Goal: Transaction & Acquisition: Book appointment/travel/reservation

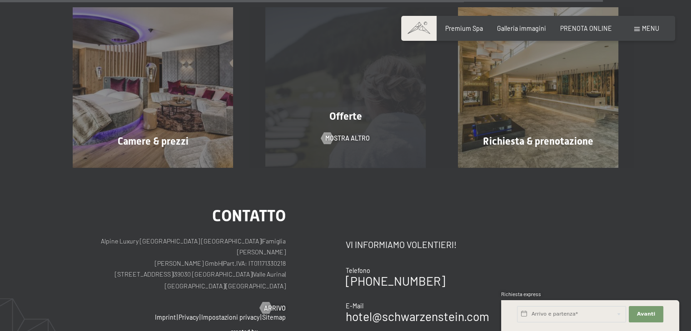
click at [341, 154] on div "Offerte mostra altro" at bounding box center [345, 87] width 193 height 160
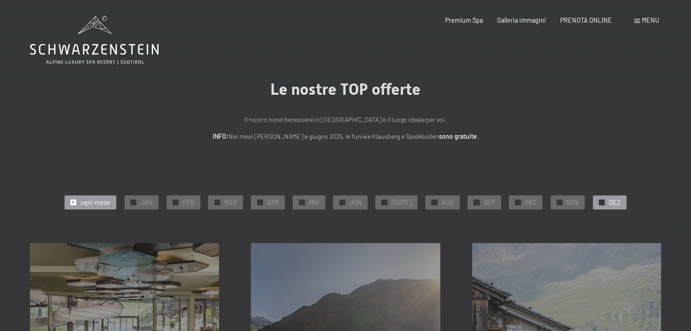
click at [608, 204] on span "DEZ" at bounding box center [614, 202] width 12 height 9
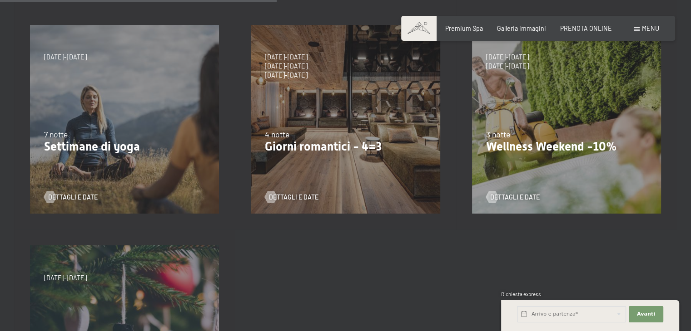
scroll to position [454, 0]
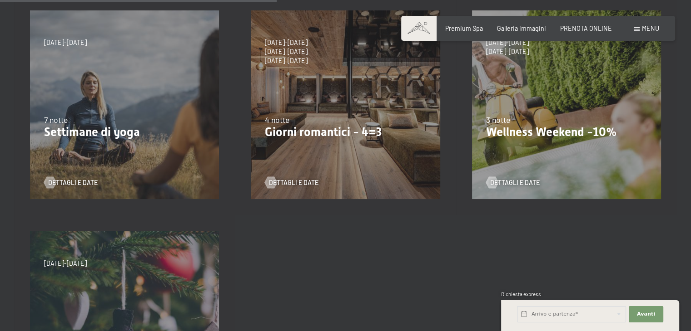
click at [382, 156] on div "9/11/2025-5/12/2025 8/12/2025-19/12/2025 11/1/2026-23/1/2026 8/3/2026-27/3/2026…" at bounding box center [345, 105] width 221 height 221
click at [292, 189] on span "Consenso marketing*" at bounding box center [291, 191] width 69 height 9
click at [253, 189] on input "Consenso marketing*" at bounding box center [248, 191] width 9 height 9
checkbox input "false"
click at [296, 183] on span "Dettagli e Date" at bounding box center [302, 182] width 49 height 9
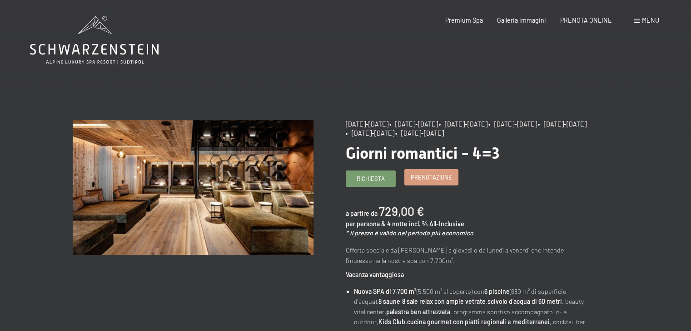
click at [430, 180] on span "Prenotazione" at bounding box center [431, 177] width 41 height 8
click at [433, 183] on link "Prenotazione" at bounding box center [431, 177] width 53 height 15
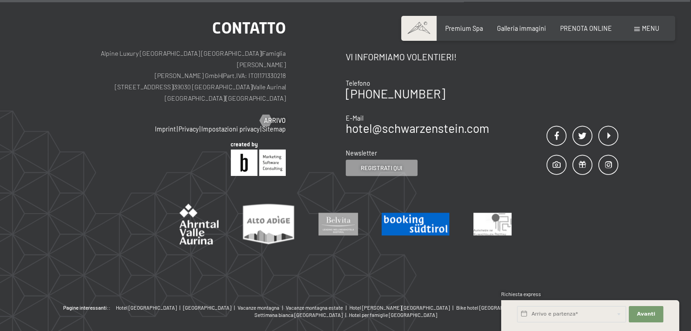
scroll to position [957, 0]
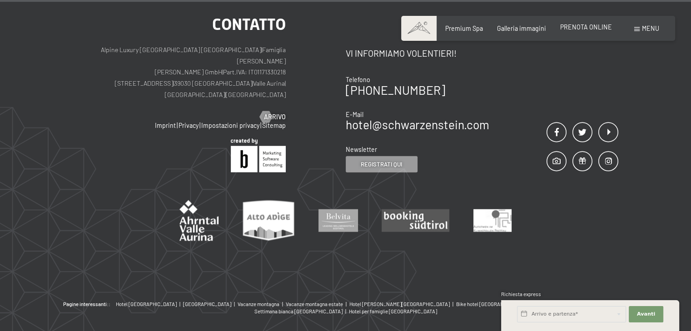
click at [607, 30] on span "PRENOTA ONLINE" at bounding box center [586, 27] width 52 height 8
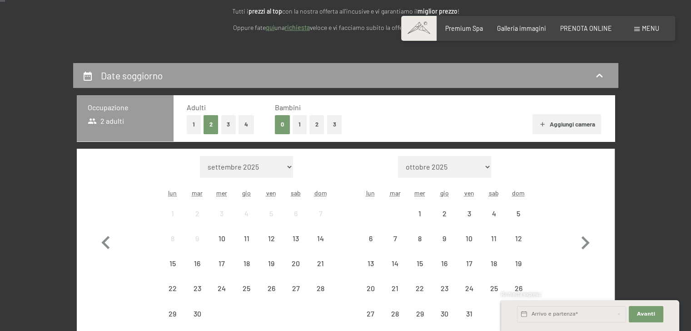
select select "2025-11-01"
select select "2025-12-01"
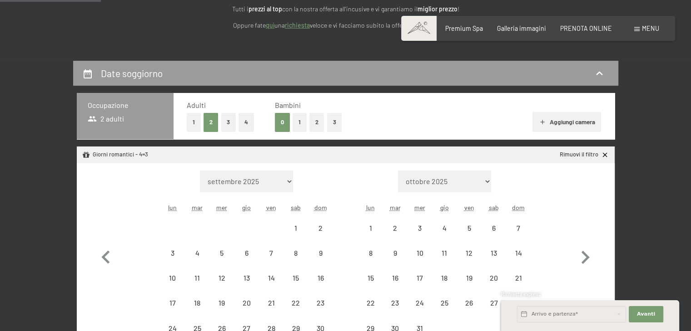
select select "2025-11-01"
select select "2025-12-01"
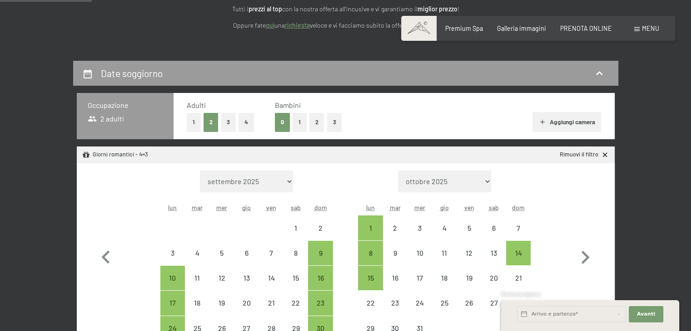
scroll to position [182, 0]
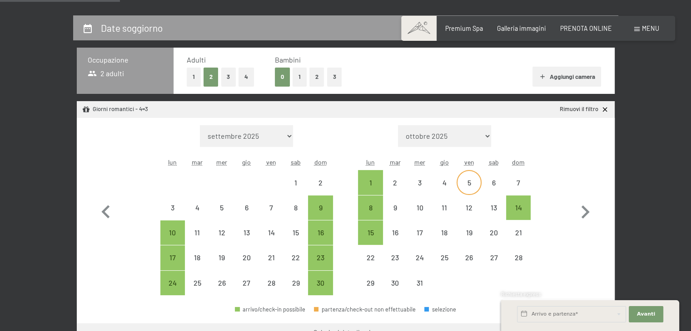
click at [476, 178] on div "5" at bounding box center [468, 182] width 23 height 23
select select "[DATE]"
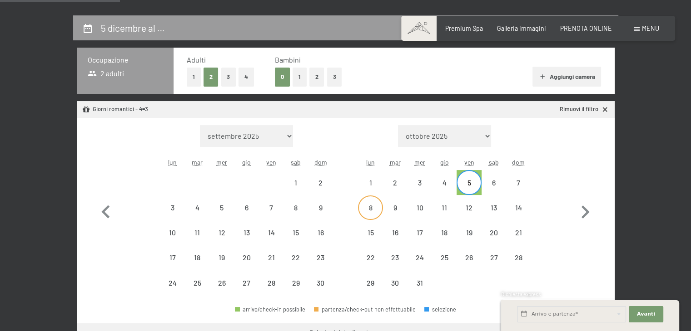
click at [359, 209] on div "8" at bounding box center [370, 215] width 23 height 23
select select "[DATE]"
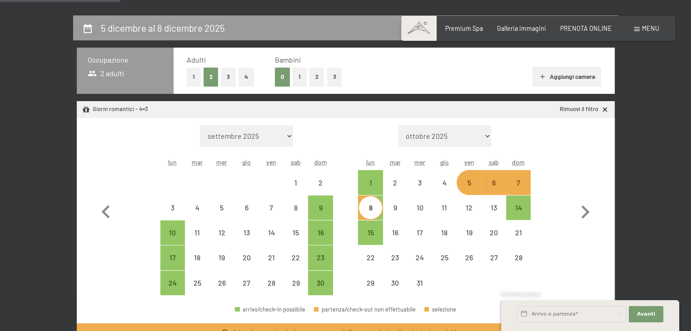
select select "2025-11-01"
select select "2025-12-01"
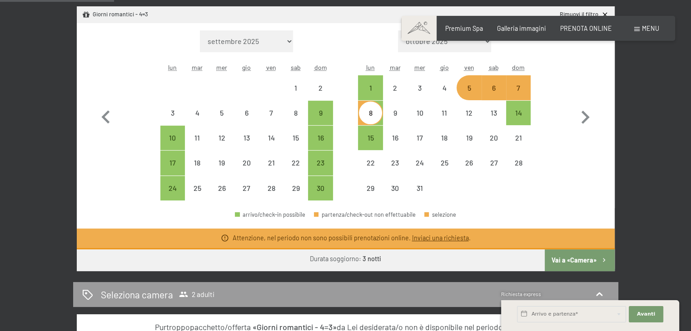
scroll to position [136, 0]
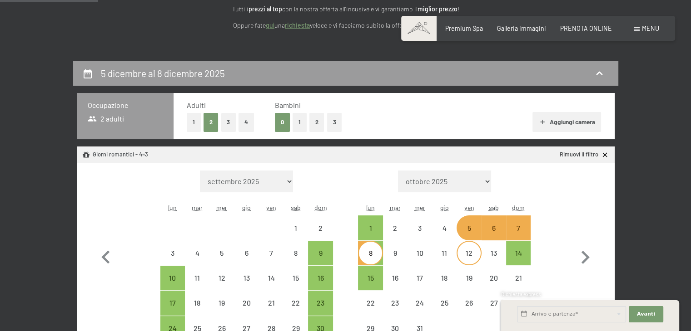
click at [466, 247] on div "12" at bounding box center [468, 253] width 23 height 23
select select "2025-11-01"
select select "2025-12-01"
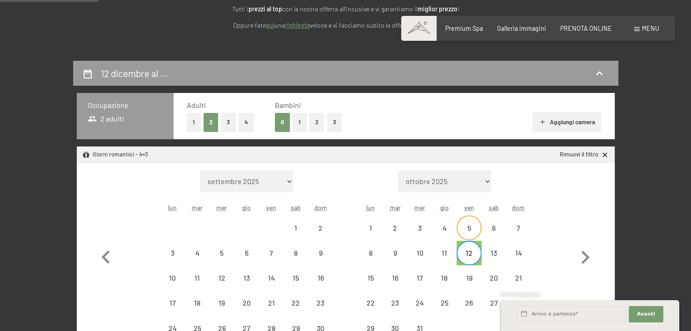
click at [465, 226] on div "5" at bounding box center [468, 236] width 23 height 23
select select "2025-11-01"
select select "2025-12-01"
click at [397, 253] on div "9" at bounding box center [395, 261] width 23 height 23
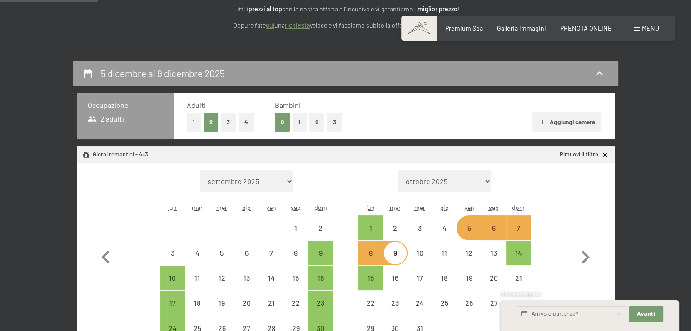
select select "2025-11-01"
select select "2025-12-01"
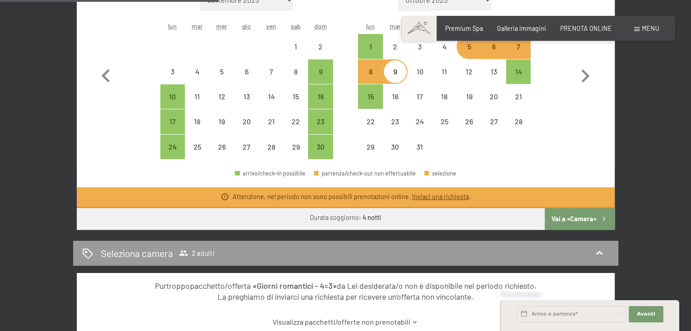
scroll to position [182, 0]
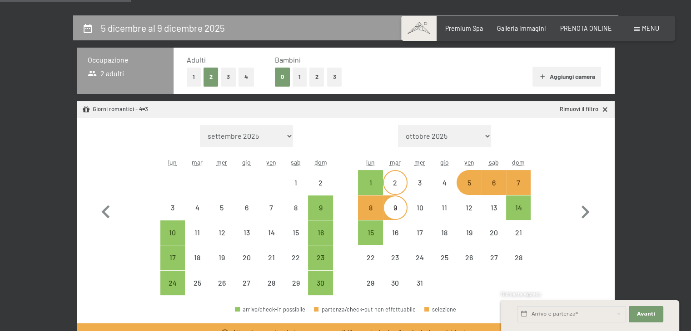
click at [398, 192] on div "2" at bounding box center [395, 190] width 23 height 23
select select "2025-11-01"
select select "2025-12-01"
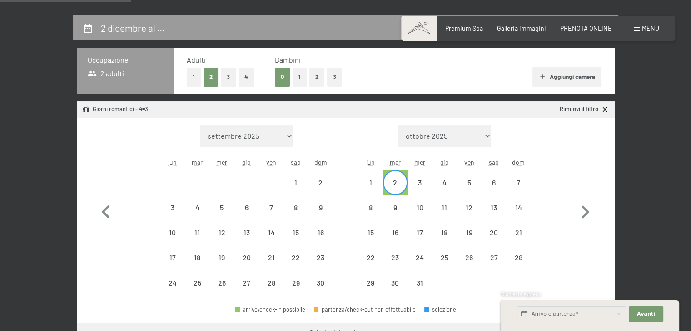
click at [333, 278] on div "Mese/anno settembre 2025 ottobre 2025 novembre 2025 dicembre 2025 gennaio 2026 …" at bounding box center [345, 210] width 505 height 171
click at [307, 274] on div "29" at bounding box center [295, 283] width 25 height 25
select select "[DATE]"
click at [329, 200] on div "9" at bounding box center [320, 208] width 25 height 25
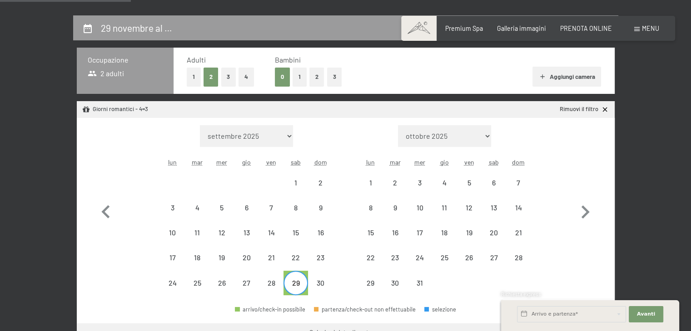
select select "[DATE]"
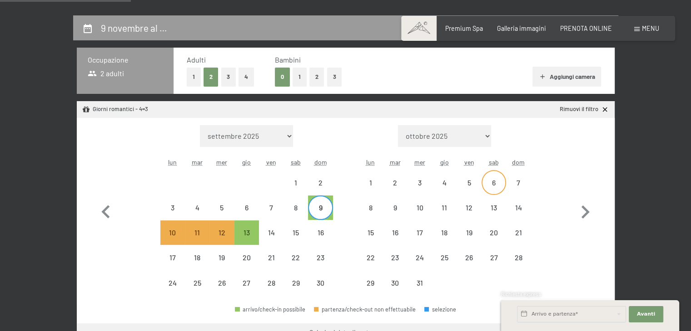
click at [495, 195] on div "6" at bounding box center [493, 190] width 23 height 23
select select "[DATE]"
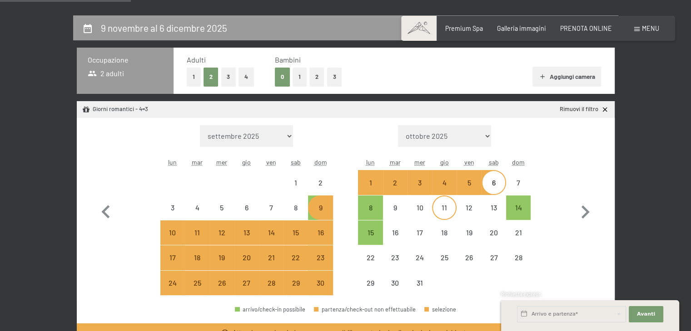
select select "[DATE]"
click at [424, 215] on div "10" at bounding box center [419, 215] width 23 height 23
select select "[DATE]"
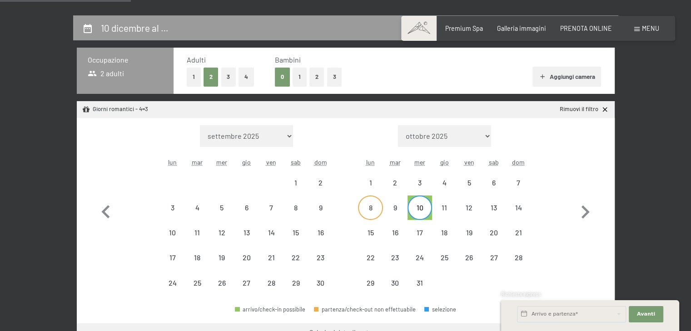
click at [378, 208] on div "8" at bounding box center [370, 215] width 23 height 23
select select "[DATE]"
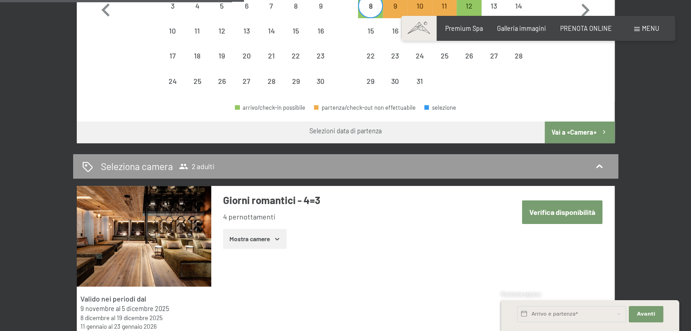
scroll to position [363, 0]
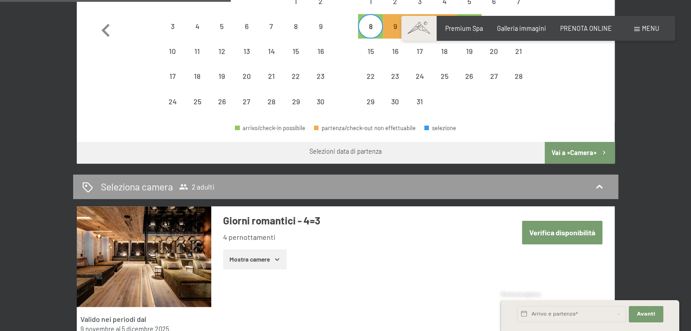
click at [572, 222] on button "Verifica disponibilità" at bounding box center [562, 232] width 80 height 23
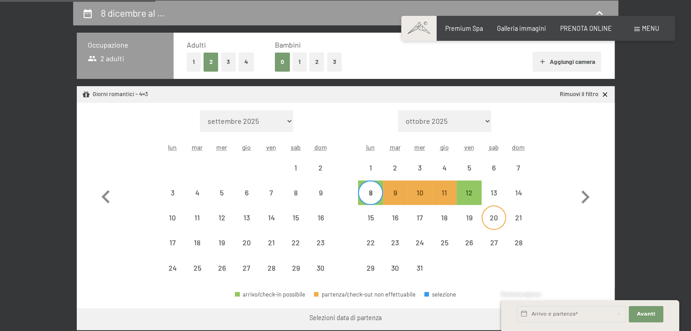
scroll to position [378, 0]
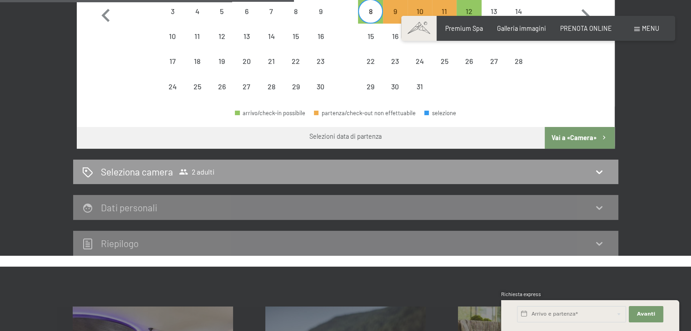
click at [576, 136] on button "Vai a «Camera»" at bounding box center [578, 138] width 69 height 22
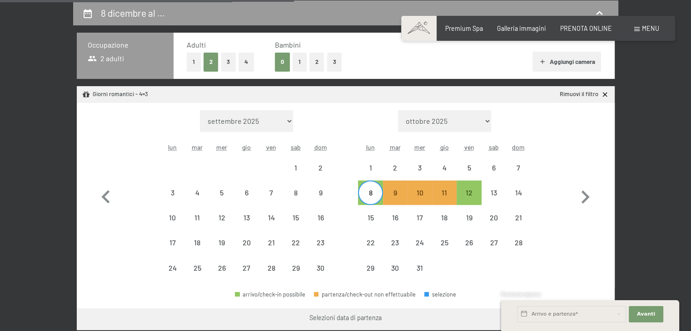
select select "[DATE]"
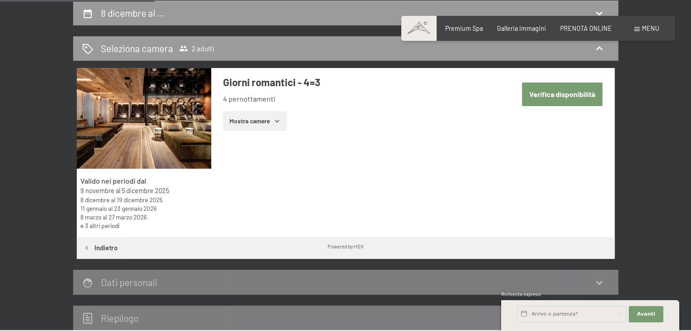
click at [561, 86] on button "Verifica disponibilità" at bounding box center [562, 94] width 80 height 23
select select "[DATE]"
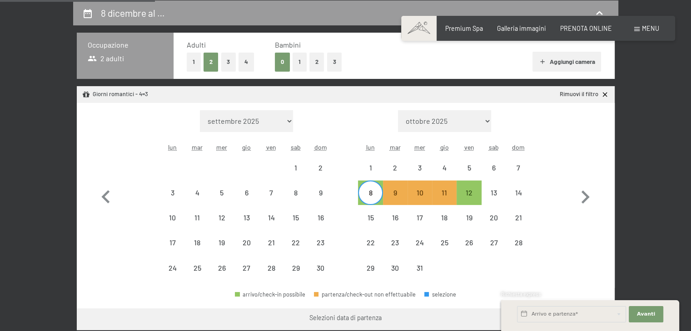
scroll to position [242, 0]
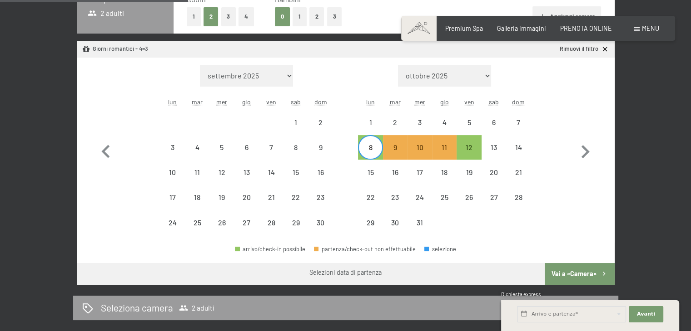
click at [559, 267] on button "Vai a «Camera»" at bounding box center [578, 274] width 69 height 22
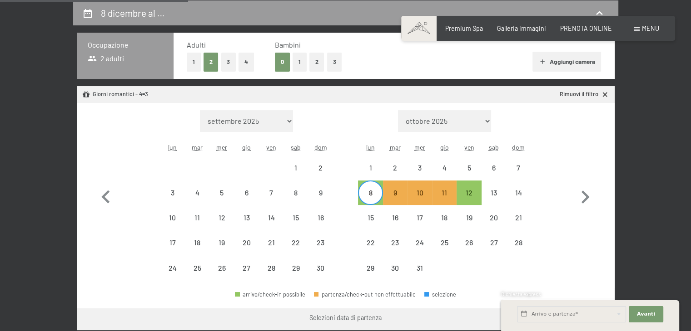
select select "[DATE]"
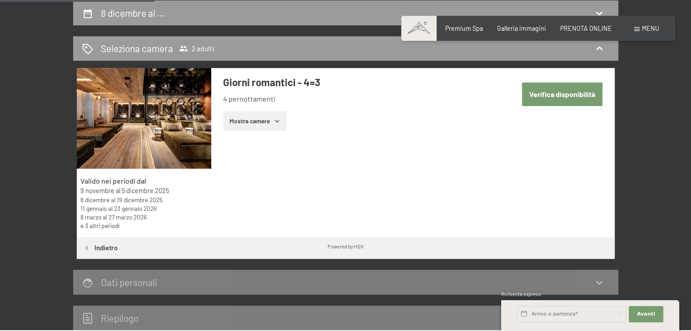
click at [246, 115] on button "Mostra camere" at bounding box center [255, 121] width 64 height 20
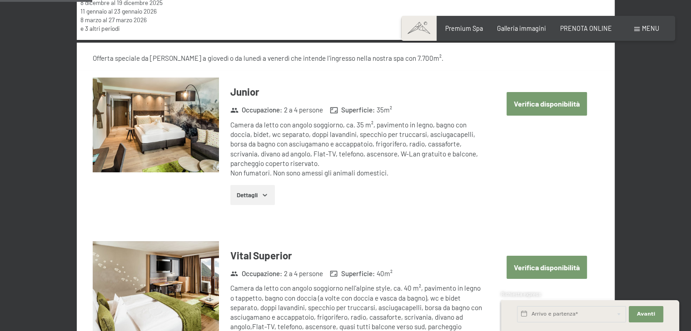
scroll to position [378, 0]
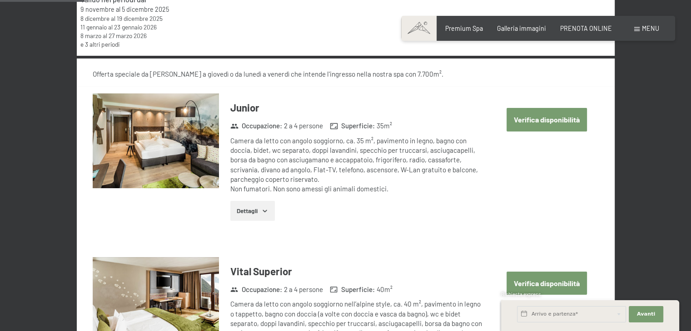
click at [543, 124] on button "Verifica disponibilità" at bounding box center [546, 119] width 80 height 23
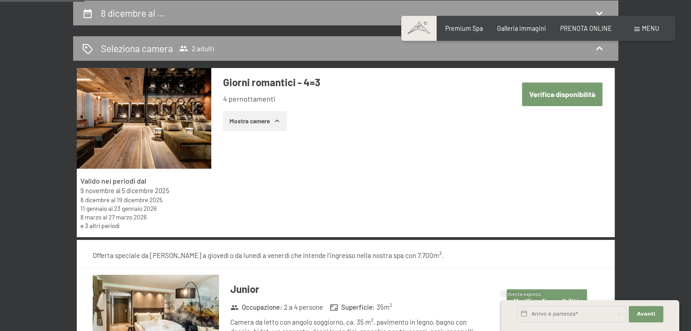
select select "[DATE]"
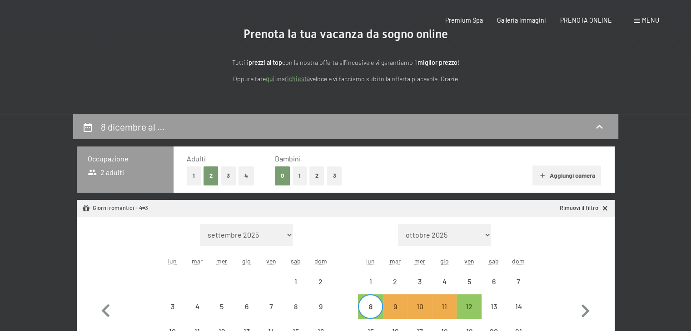
scroll to position [136, 0]
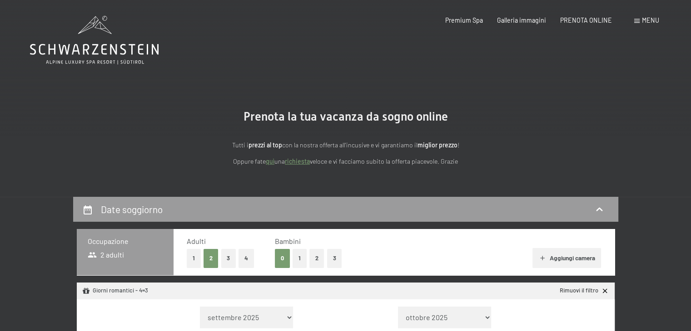
select select "[DATE]"
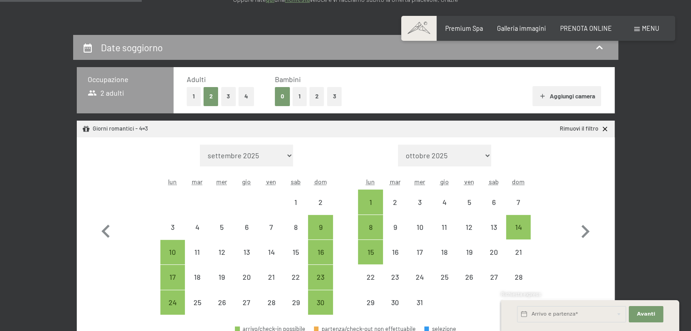
scroll to position [227, 0]
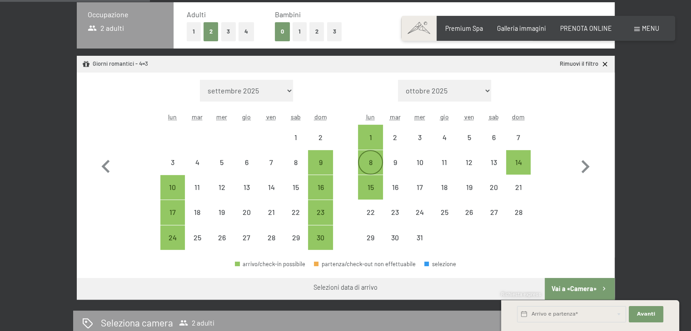
click at [370, 157] on div "8" at bounding box center [370, 162] width 23 height 23
select select "[DATE]"
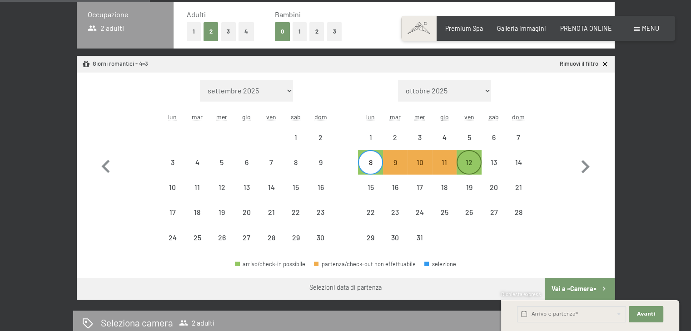
click at [471, 166] on div "12" at bounding box center [468, 170] width 23 height 23
select select "2025-11-01"
select select "2025-12-01"
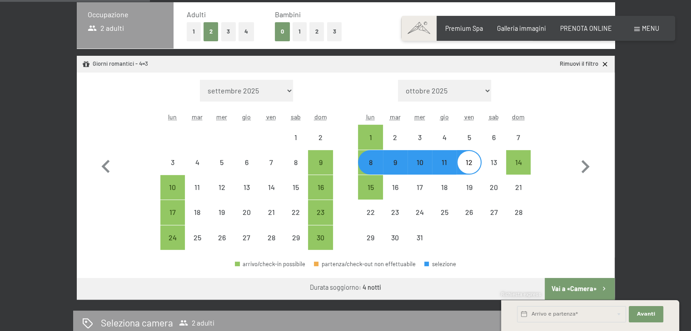
select select "2025-11-01"
select select "2025-12-01"
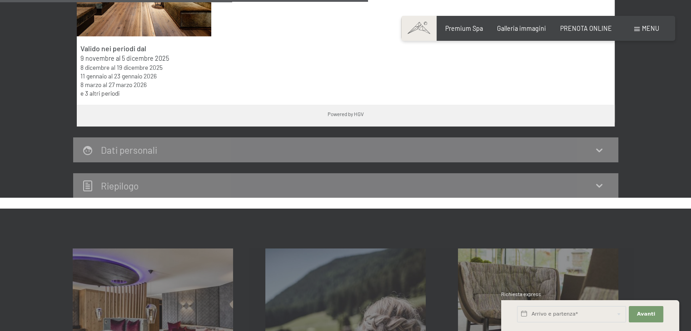
scroll to position [636, 0]
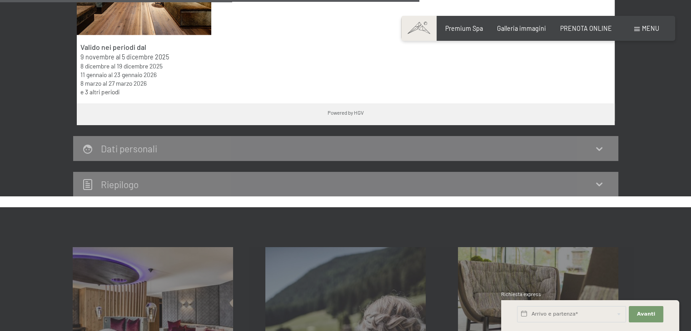
click at [411, 182] on div "Riepilogo" at bounding box center [345, 184] width 527 height 13
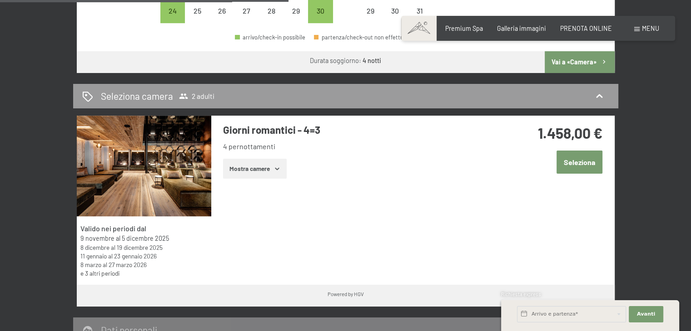
click at [566, 162] on button "Seleziona" at bounding box center [579, 162] width 46 height 23
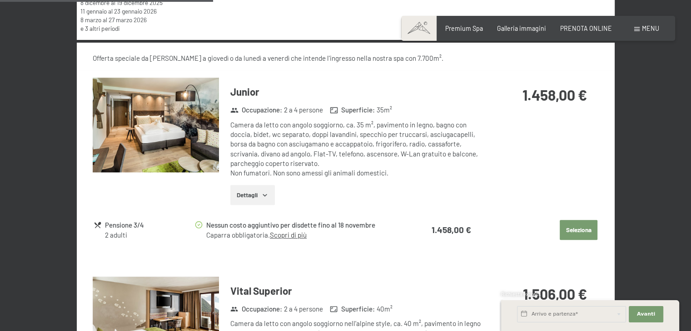
scroll to position [739, 0]
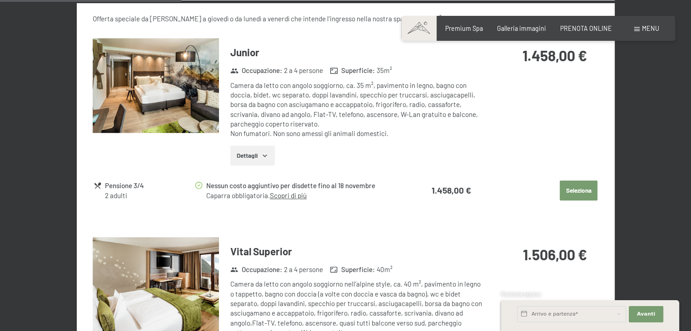
click at [247, 162] on button "Dettagli" at bounding box center [252, 156] width 44 height 20
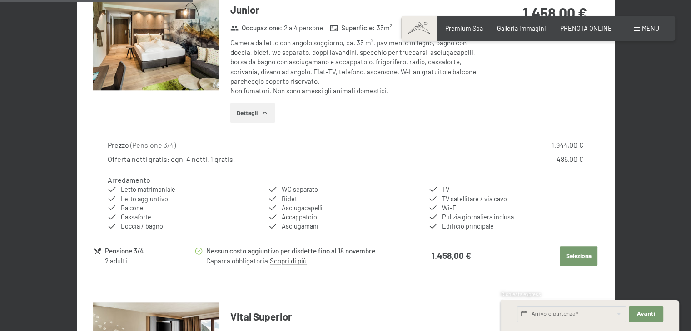
scroll to position [830, 0]
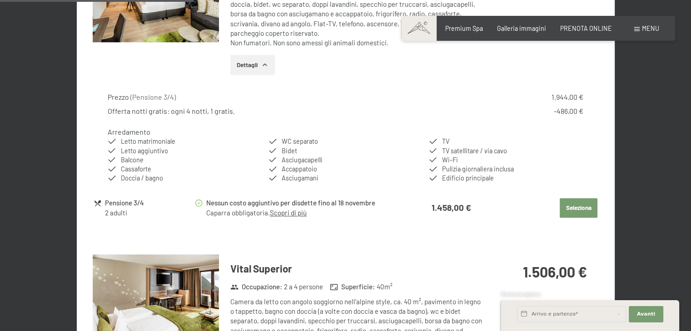
click at [292, 211] on link "Scopri di più" at bounding box center [288, 213] width 37 height 8
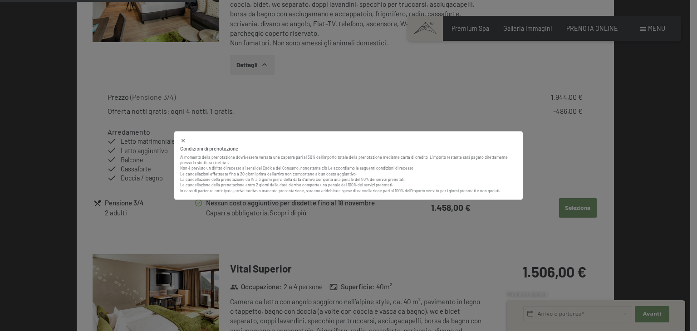
click at [329, 220] on div "Condizioni di prenotazione Al momento della prenotazione dovrà essere versata u…" at bounding box center [348, 165] width 697 height 331
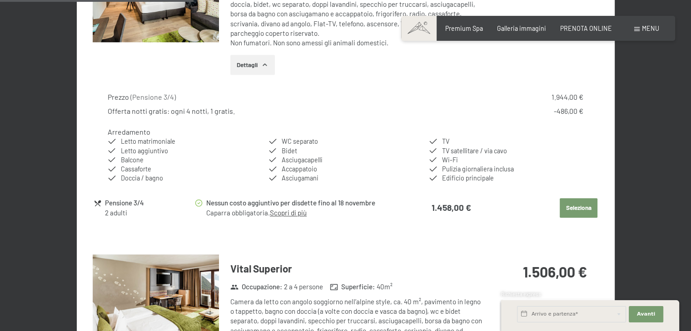
click at [570, 211] on button "Seleziona" at bounding box center [578, 208] width 38 height 20
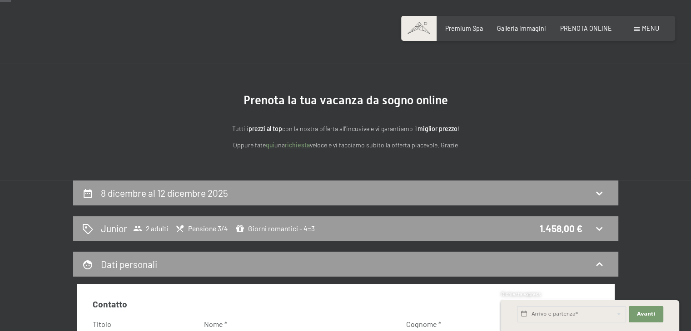
scroll to position [15, 0]
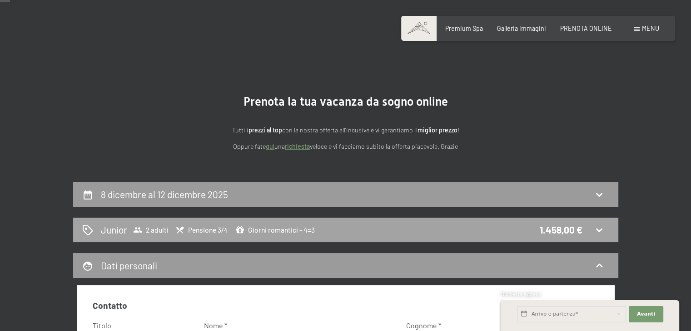
click at [422, 228] on div "Junior 2 adulti Pensione 3/4 Giorni romantici - 4=3 1.458,00 €" at bounding box center [345, 229] width 527 height 13
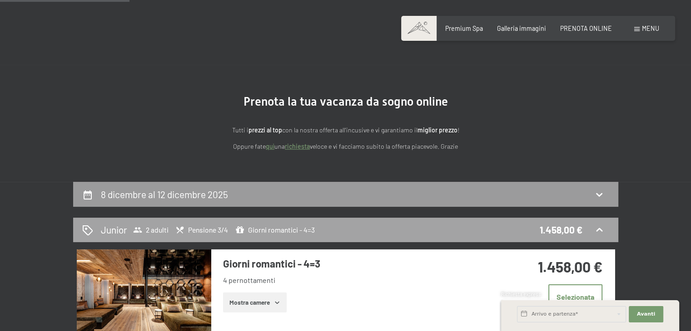
scroll to position [197, 0]
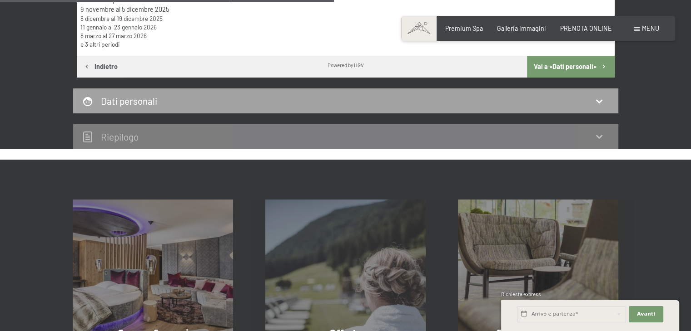
click at [148, 109] on div "Dati personali" at bounding box center [345, 101] width 545 height 25
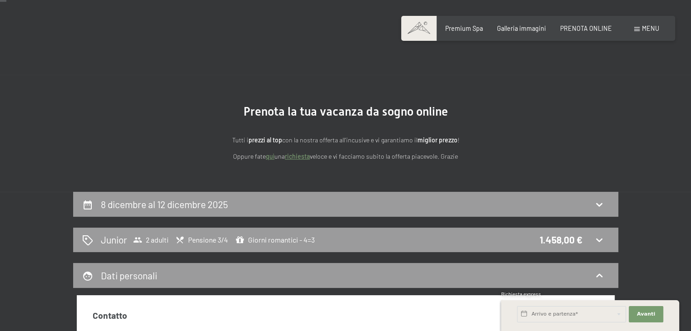
scroll to position [0, 0]
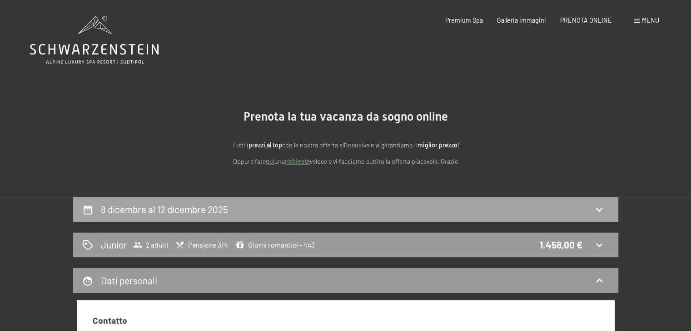
click at [192, 208] on h2 "8 dicembre al 12 dicembre 2025" at bounding box center [164, 209] width 127 height 11
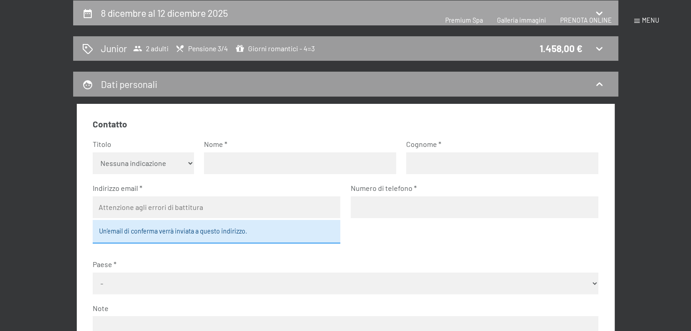
select select "2025-11-01"
select select "2025-12-01"
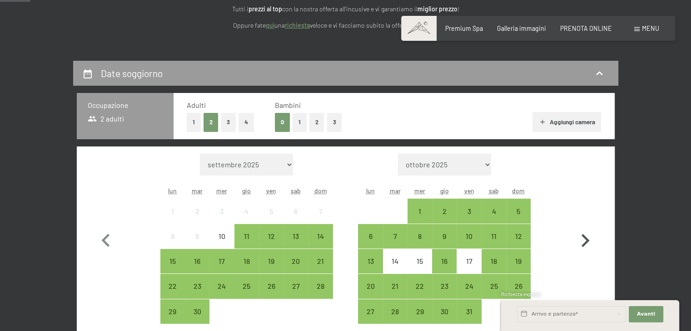
click at [572, 238] on icon "button" at bounding box center [585, 241] width 26 height 26
select select "[DATE]"
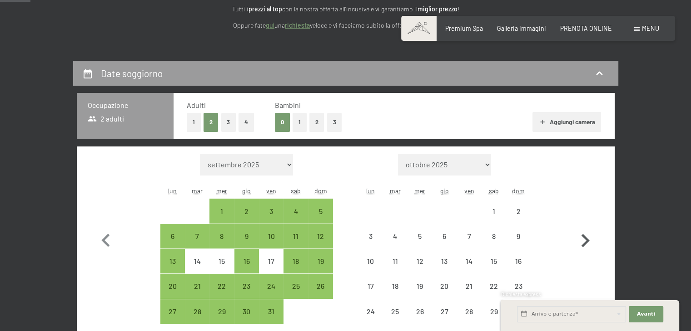
click at [574, 238] on icon "button" at bounding box center [585, 241] width 26 height 26
select select "[DATE]"
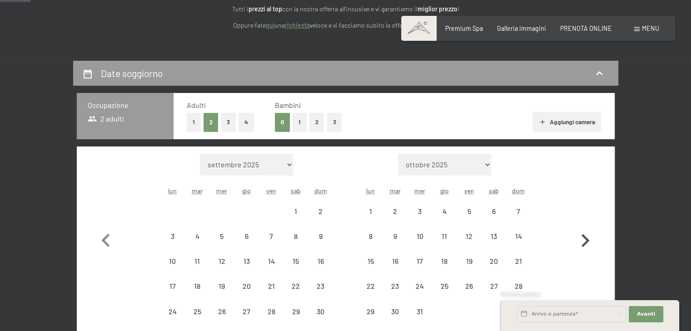
select select "[DATE]"
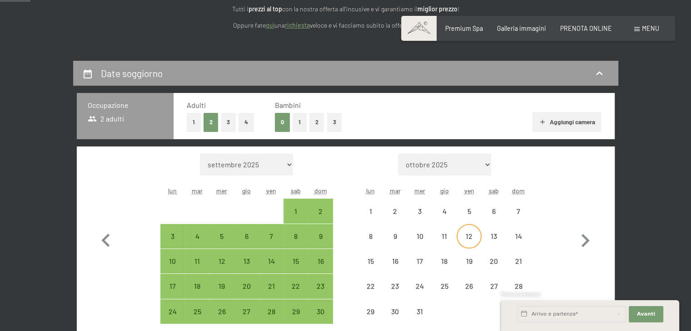
select select "[DATE]"
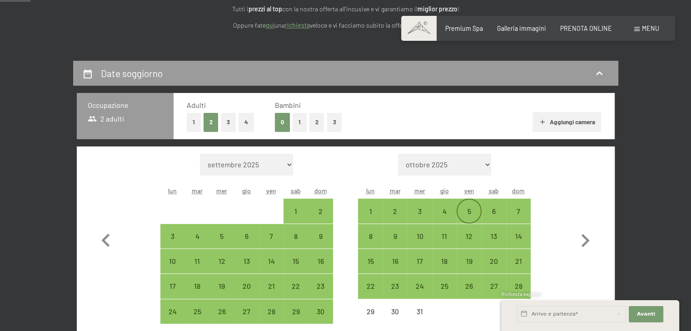
click at [465, 211] on div "5" at bounding box center [468, 219] width 23 height 23
select select "[DATE]"
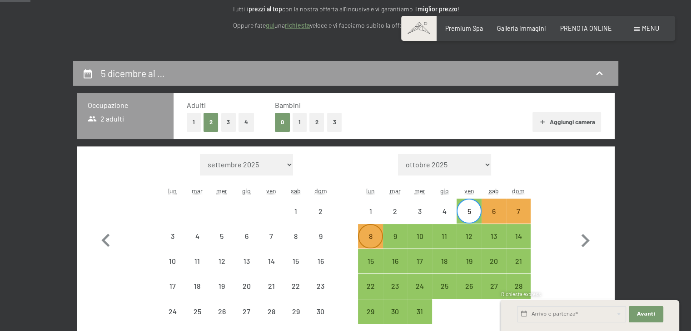
click at [359, 242] on div "8" at bounding box center [370, 244] width 23 height 23
select select "[DATE]"
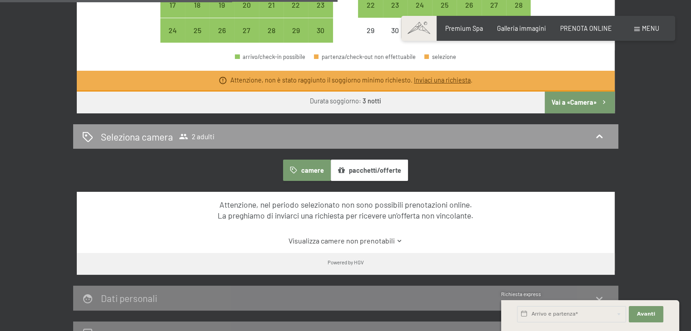
scroll to position [363, 0]
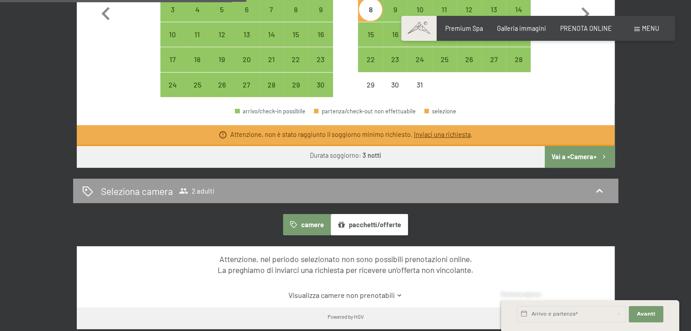
click at [564, 157] on button "Vai a «Camera»" at bounding box center [578, 157] width 69 height 22
select select "[DATE]"
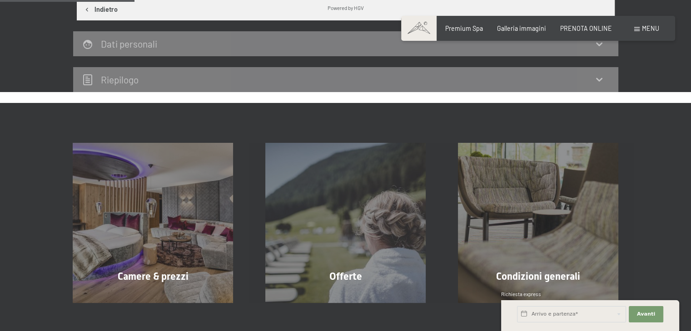
scroll to position [197, 0]
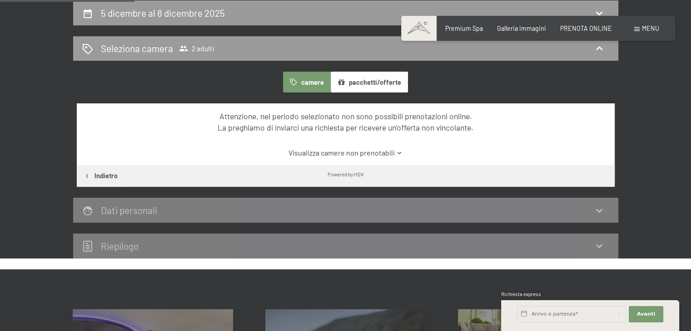
click at [95, 173] on button "Indietro" at bounding box center [101, 176] width 48 height 22
select select "[DATE]"
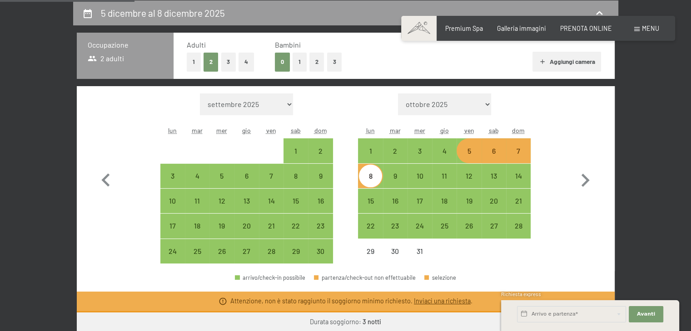
click at [473, 149] on div "5" at bounding box center [468, 159] width 23 height 23
select select "[DATE]"
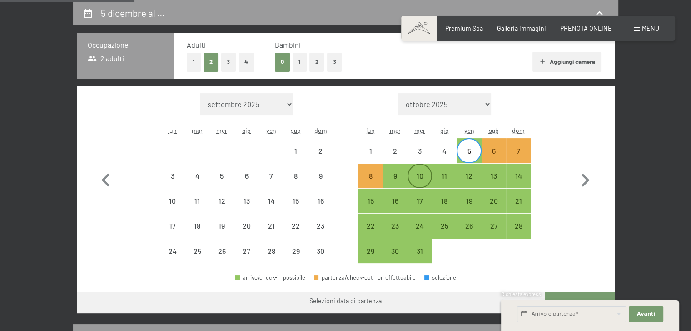
click at [421, 178] on div "10" at bounding box center [419, 184] width 23 height 23
select select "[DATE]"
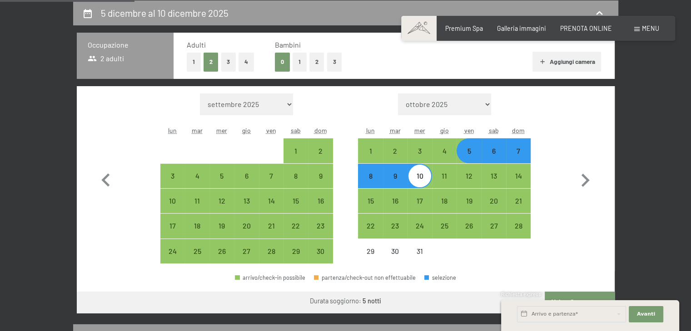
click at [470, 149] on div "5" at bounding box center [468, 159] width 23 height 23
select select "[DATE]"
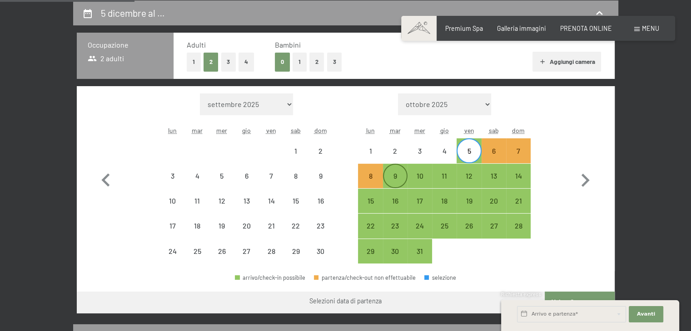
click at [396, 173] on div "9" at bounding box center [395, 184] width 23 height 23
select select "[DATE]"
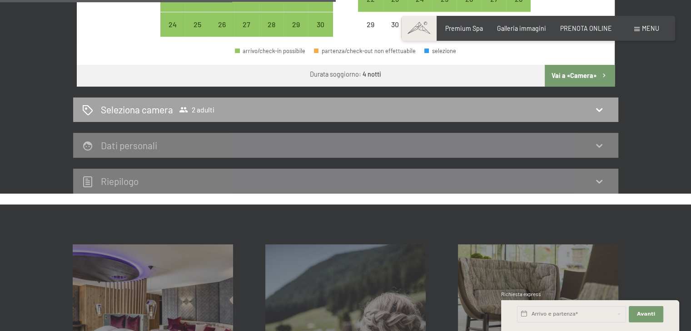
click at [385, 109] on div "Seleziona camera 2 adulti" at bounding box center [345, 109] width 527 height 13
select select "[DATE]"
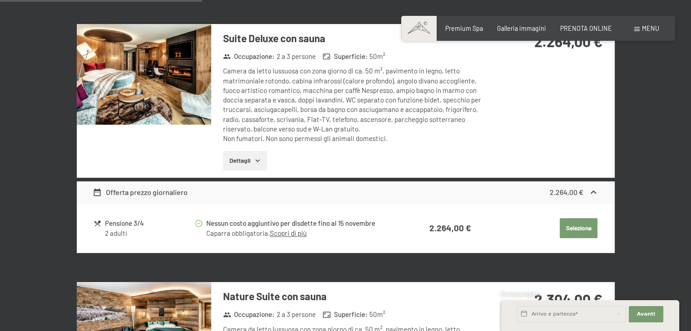
scroll to position [742, 0]
